Goal: Task Accomplishment & Management: Use online tool/utility

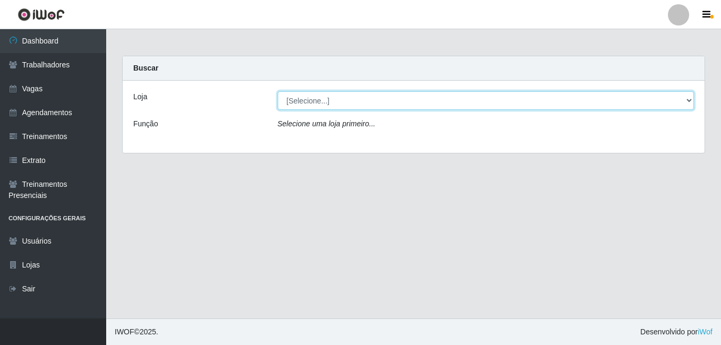
click at [545, 105] on select "[Selecione...] Extremoz Supermercados" at bounding box center [486, 100] width 417 height 19
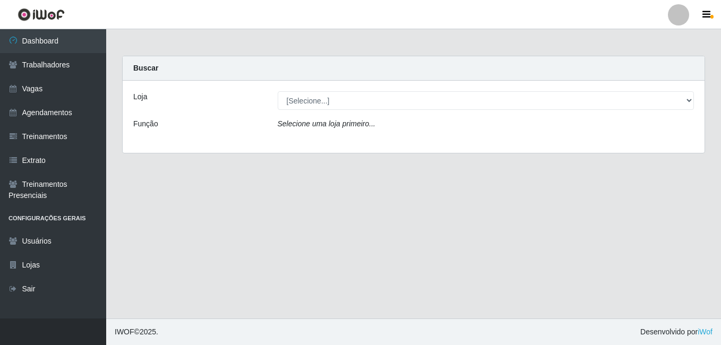
click at [523, 144] on div "Loja [Selecione...] Extremoz Supermercados Função Selecione uma loja primeiro..." at bounding box center [414, 117] width 582 height 72
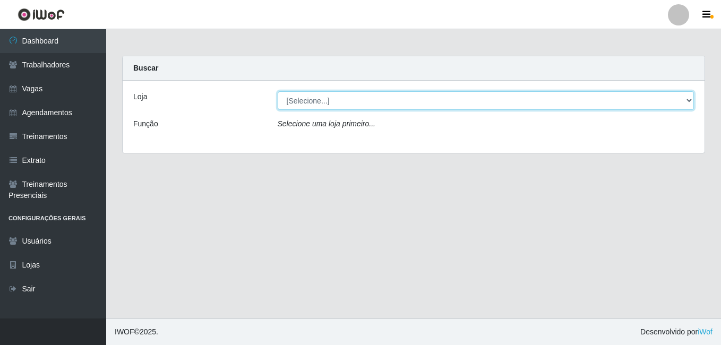
click at [532, 99] on select "[Selecione...] Extremoz Supermercados" at bounding box center [486, 100] width 417 height 19
click at [278, 91] on select "[Selecione...] Extremoz Supermercados" at bounding box center [486, 100] width 417 height 19
click at [527, 99] on select "[Selecione...] Extremoz Supermercados" at bounding box center [486, 100] width 417 height 19
select select "519"
click at [278, 91] on select "[Selecione...] Extremoz Supermercados" at bounding box center [486, 100] width 417 height 19
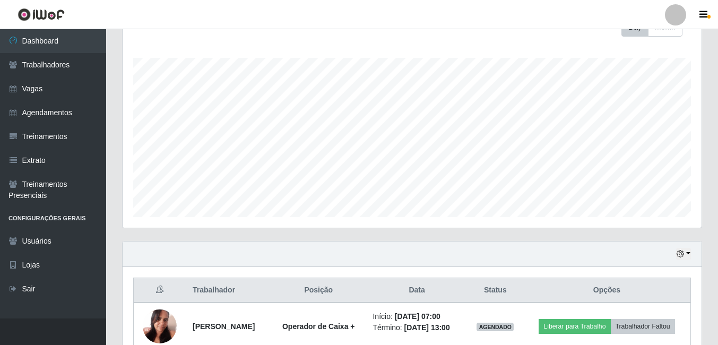
scroll to position [218, 0]
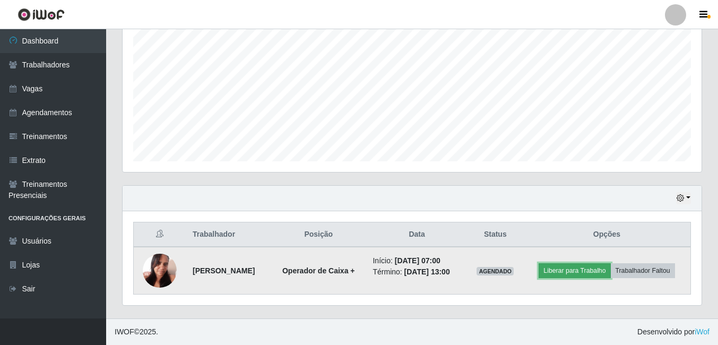
click at [584, 266] on button "Liberar para Trabalho" at bounding box center [575, 270] width 72 height 15
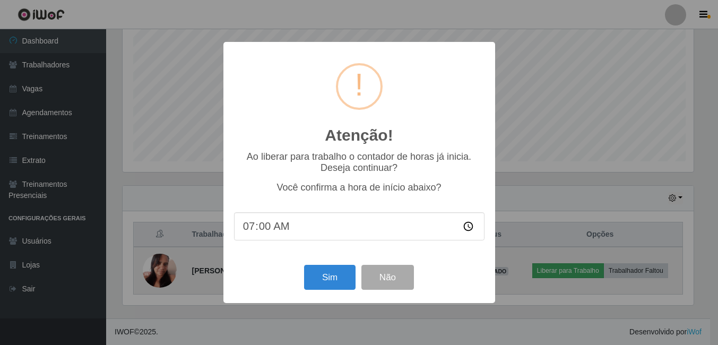
scroll to position [220, 574]
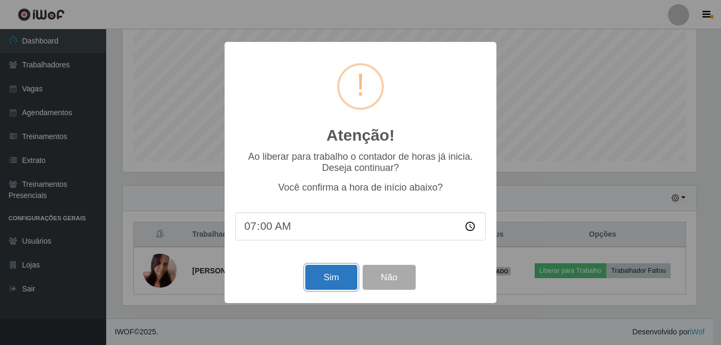
click at [329, 283] on button "Sim" at bounding box center [330, 277] width 51 height 25
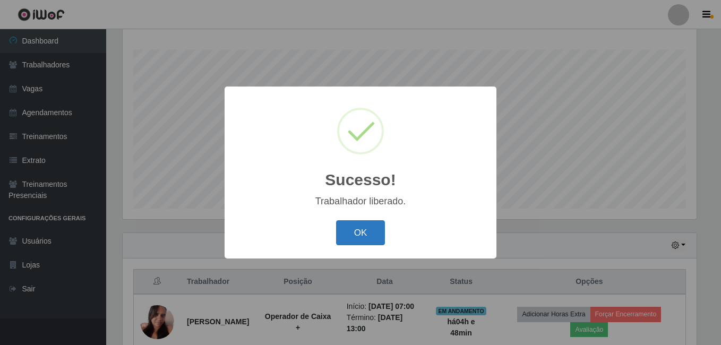
click at [350, 235] on button "OK" at bounding box center [360, 232] width 49 height 25
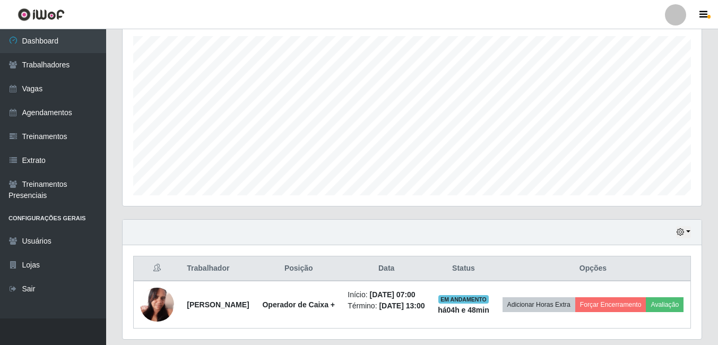
scroll to position [237, 0]
